Goal: Use online tool/utility: Use online tool/utility

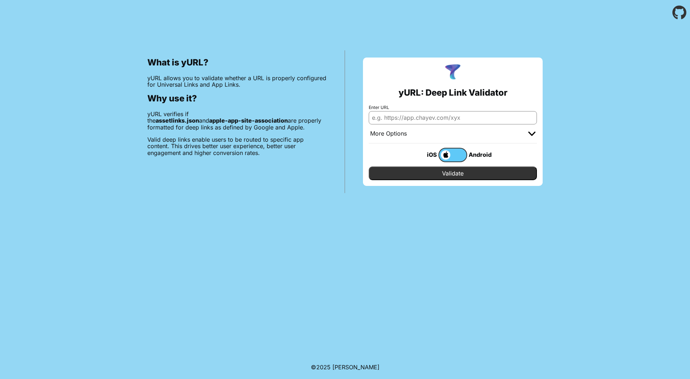
click at [459, 117] on input "Enter URL" at bounding box center [452, 117] width 168 height 13
paste input "[URL][DOMAIN_NAME]"
type input "[URL][DOMAIN_NAME]"
click at [459, 173] on input "Validate" at bounding box center [452, 173] width 168 height 14
click at [452, 157] on label at bounding box center [452, 155] width 29 height 14
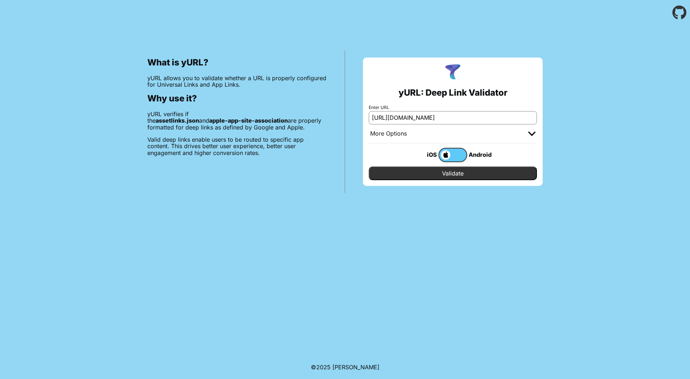
click at [0, 0] on input "checkbox" at bounding box center [0, 0] width 0 height 0
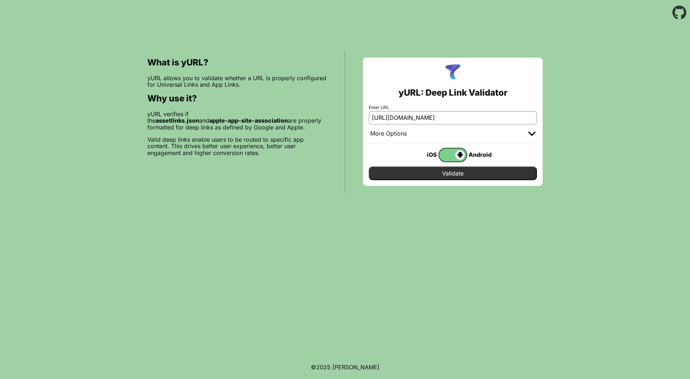
click at [449, 171] on input "Validate" at bounding box center [452, 173] width 168 height 14
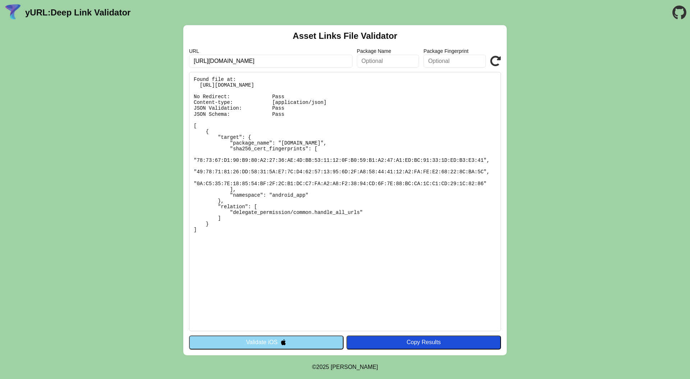
click at [282, 340] on img at bounding box center [283, 342] width 6 height 6
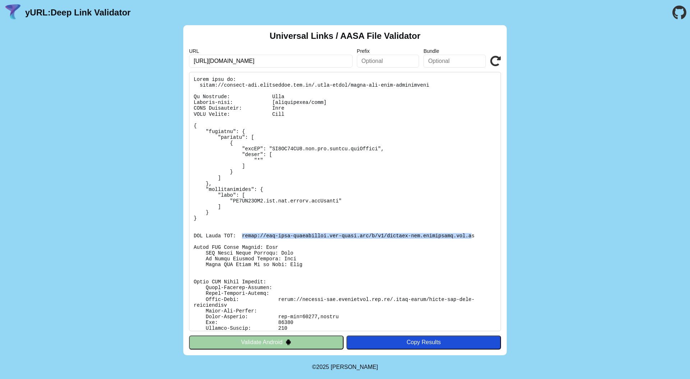
drag, startPoint x: 242, startPoint y: 235, endPoint x: 473, endPoint y: 236, distance: 231.3
click at [473, 236] on pre at bounding box center [345, 201] width 312 height 259
drag, startPoint x: 476, startPoint y: 236, endPoint x: 242, endPoint y: 235, distance: 234.1
click at [242, 235] on pre at bounding box center [345, 201] width 312 height 259
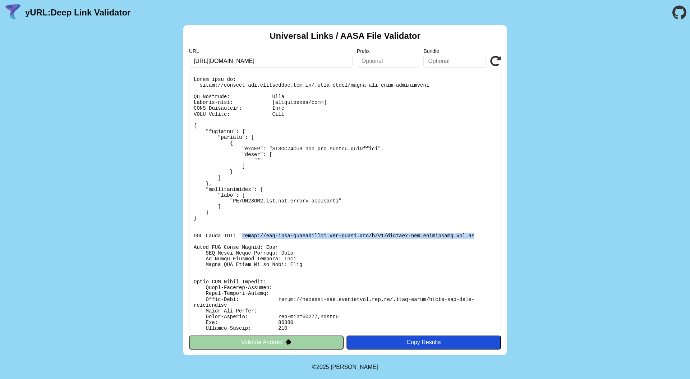
copy pre "https://app-site-association.cdn-apple.com/a/v1/citizen-sso.vnetraffic.gov.vn"
drag, startPoint x: 480, startPoint y: 237, endPoint x: 477, endPoint y: 233, distance: 4.6
click at [480, 237] on pre at bounding box center [345, 201] width 312 height 259
copy pre "https://app-site-association.cdn-apple.com/a/v1/citizen-sso.vnetraffic.gov.vn"
drag, startPoint x: 458, startPoint y: 236, endPoint x: 242, endPoint y: 236, distance: 215.5
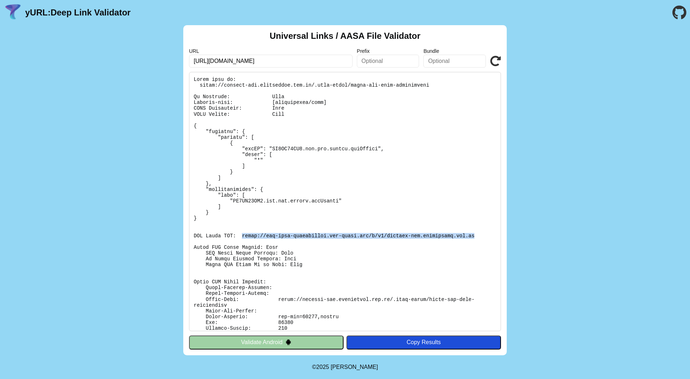
click at [242, 236] on pre at bounding box center [345, 201] width 312 height 259
